Goal: Transaction & Acquisition: Purchase product/service

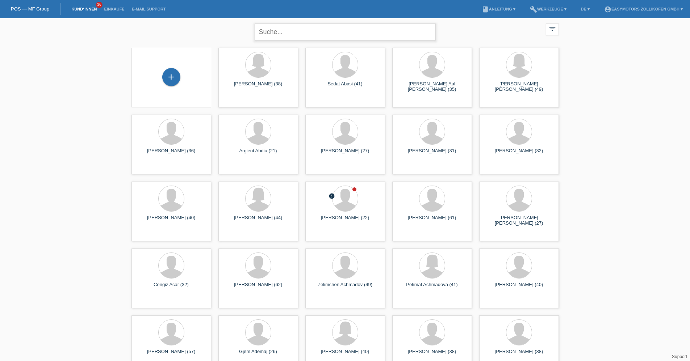
click at [268, 27] on input "text" at bounding box center [344, 32] width 181 height 17
click at [176, 78] on div "+" at bounding box center [171, 77] width 18 height 18
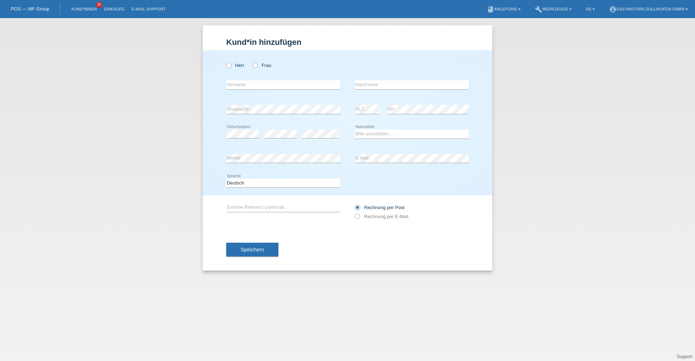
click at [41, 7] on link "POS — MF Group" at bounding box center [30, 8] width 38 height 5
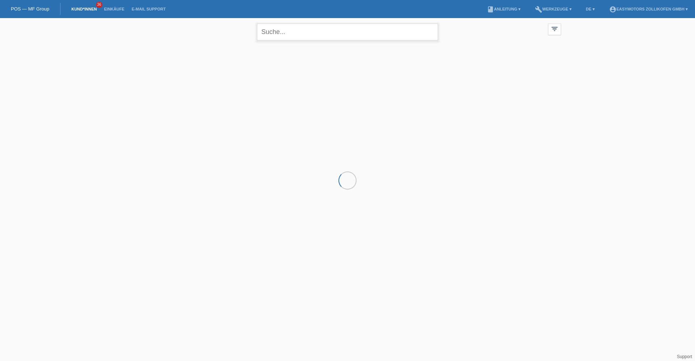
click at [311, 30] on input "text" at bounding box center [347, 32] width 181 height 17
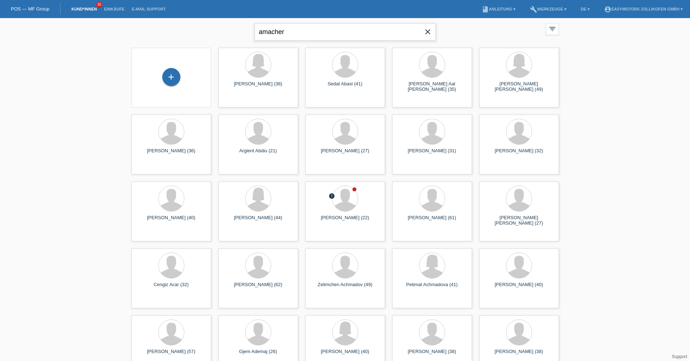
type input "amacher"
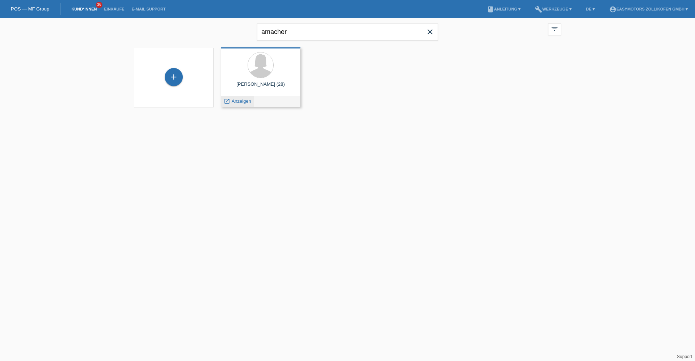
click at [250, 100] on span "Anzeigen" at bounding box center [242, 100] width 20 height 5
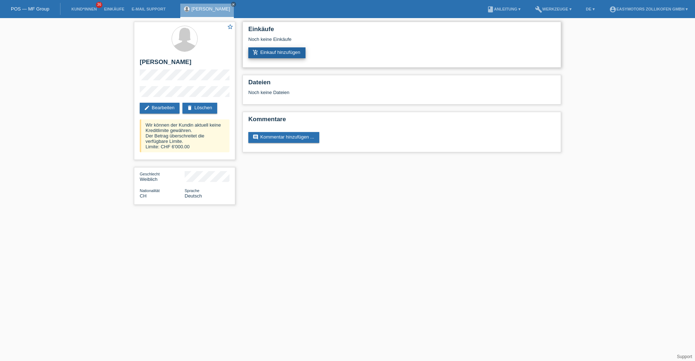
click at [265, 53] on link "add_shopping_cart Einkauf hinzufügen" at bounding box center [276, 52] width 57 height 11
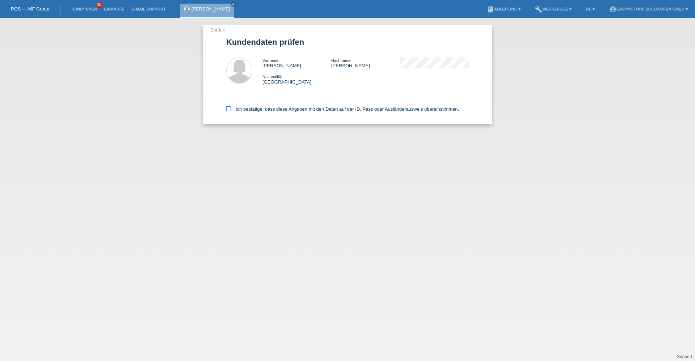
click at [262, 109] on label "Ich bestätige, dass diese Angaben mit den Daten auf der ID, Pass oder Ausländer…" at bounding box center [342, 108] width 233 height 5
click at [231, 109] on input "Ich bestätige, dass diese Angaben mit den Daten auf der ID, Pass oder Ausländer…" at bounding box center [228, 108] width 5 height 5
checkbox input "true"
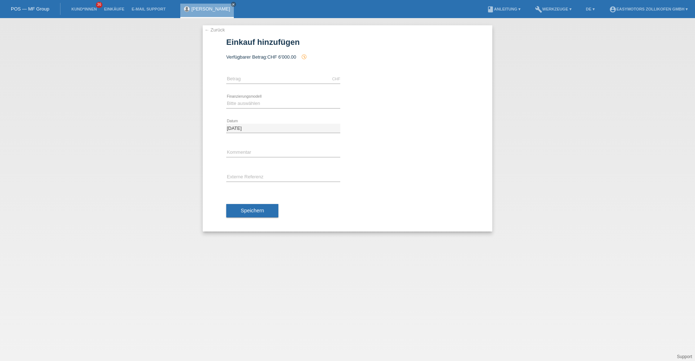
click at [224, 29] on link "← Zurück" at bounding box center [215, 29] width 20 height 5
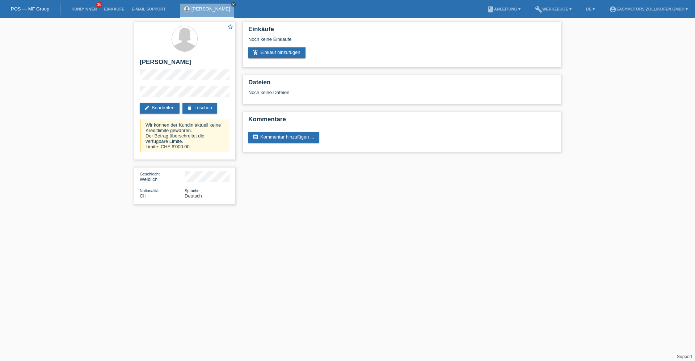
click at [235, 5] on icon "close" at bounding box center [234, 5] width 4 height 4
click at [125, 9] on link "Einkäufe" at bounding box center [114, 9] width 28 height 4
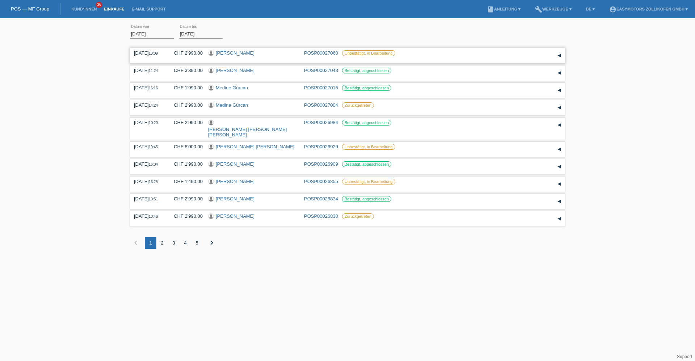
click at [234, 52] on link "Yannick Schwab" at bounding box center [235, 52] width 39 height 5
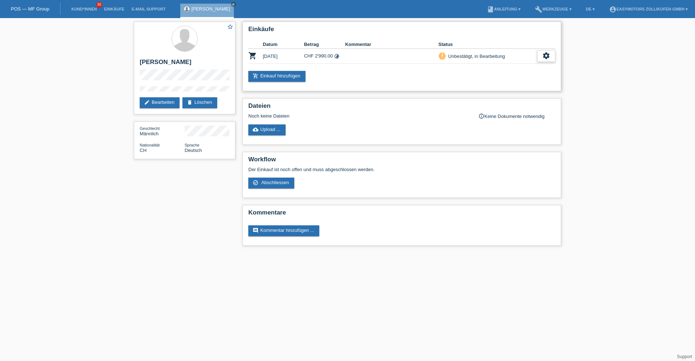
click at [546, 57] on icon "settings" at bounding box center [546, 56] width 8 height 8
click at [502, 63] on div "fullscreen Anzeigen" at bounding box center [509, 67] width 92 height 11
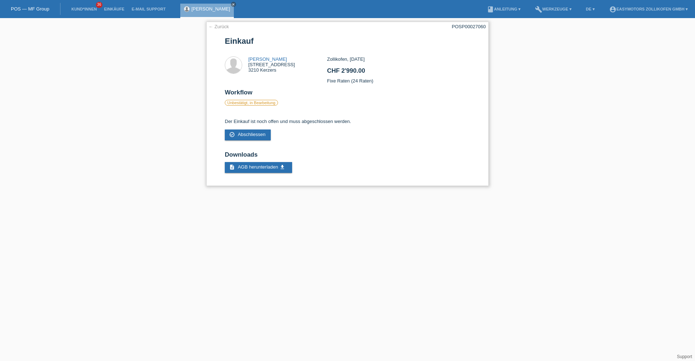
click at [225, 27] on link "← Zurück" at bounding box center [219, 26] width 20 height 5
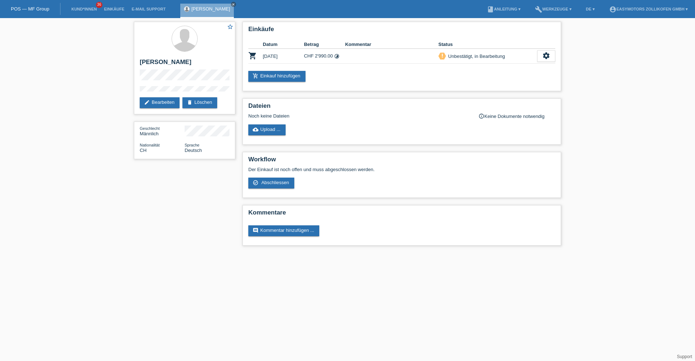
click at [393, 253] on html "POS — MF Group Kund*innen 36 Einkäufe E-Mail Support [PERSON_NAME] close" at bounding box center [347, 126] width 695 height 253
click at [232, 4] on icon "close" at bounding box center [234, 5] width 4 height 4
